Goal: Information Seeking & Learning: Learn about a topic

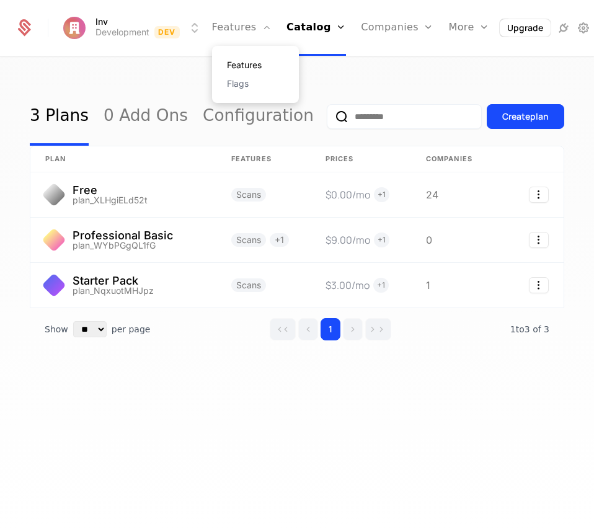
click at [230, 63] on link "Features" at bounding box center [255, 65] width 57 height 9
click at [231, 62] on link "Features" at bounding box center [255, 65] width 57 height 9
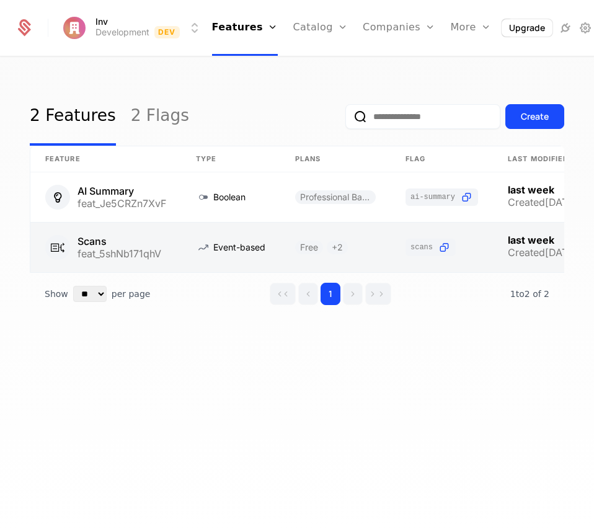
click at [129, 248] on link at bounding box center [105, 248] width 151 height 50
